Goal: Task Accomplishment & Management: Manage account settings

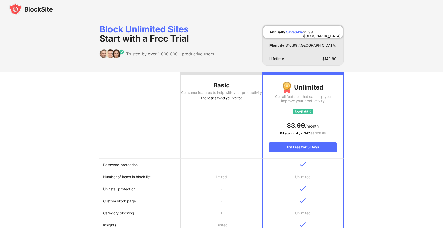
click at [43, 11] on img at bounding box center [31, 9] width 44 height 12
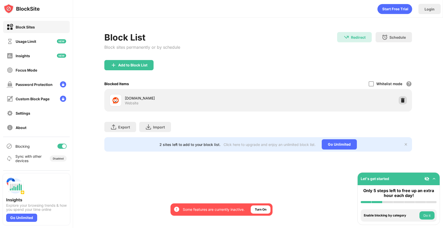
click at [406, 99] on div at bounding box center [403, 100] width 8 height 8
